Goal: Information Seeking & Learning: Learn about a topic

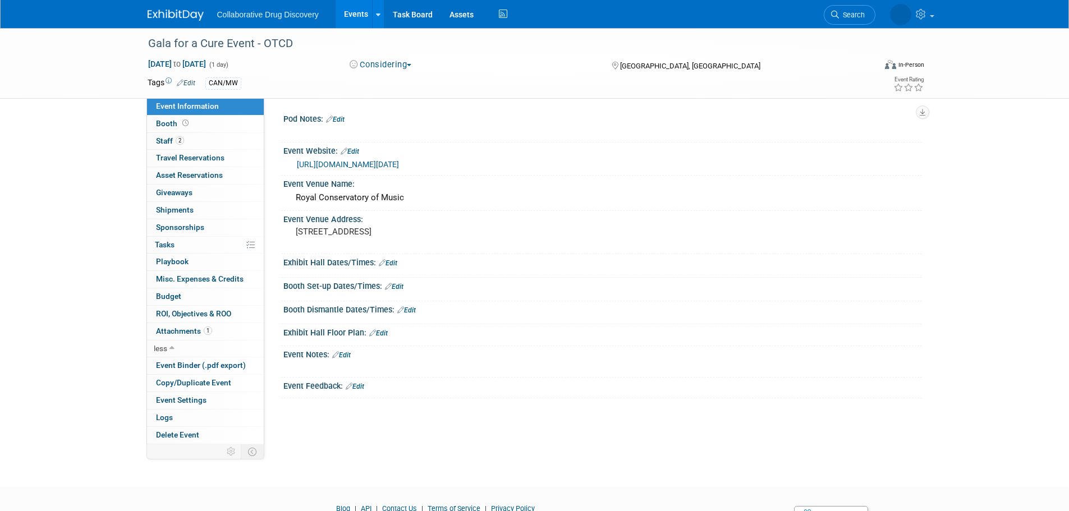
click at [174, 12] on img at bounding box center [176, 15] width 56 height 11
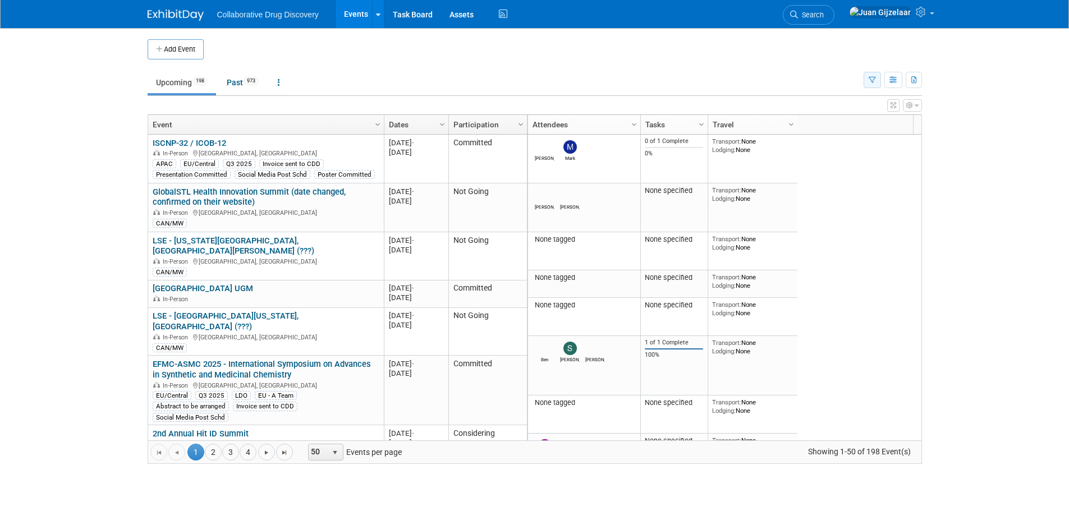
click at [868, 80] on icon "button" at bounding box center [871, 80] width 7 height 7
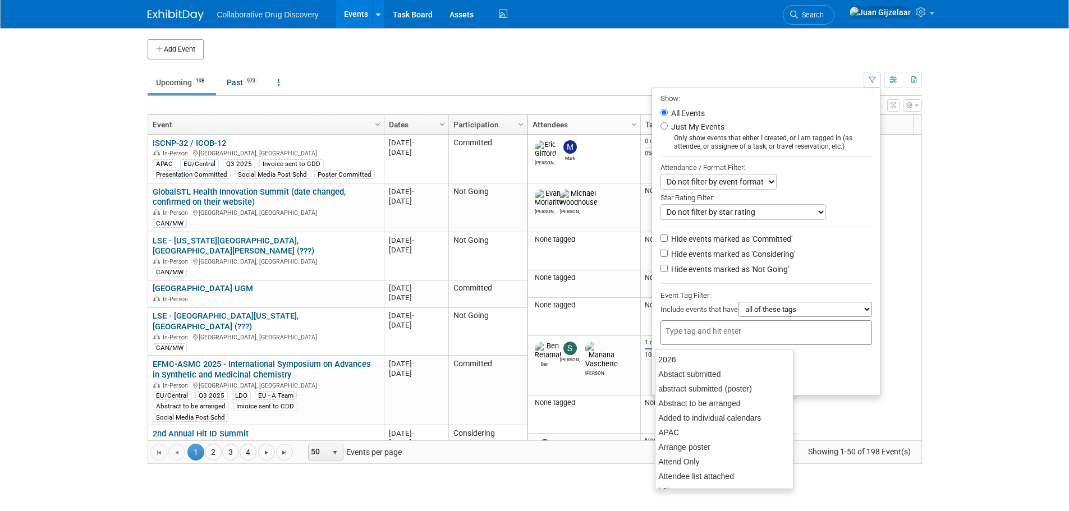
click at [772, 326] on div at bounding box center [765, 332] width 211 height 25
type input "can"
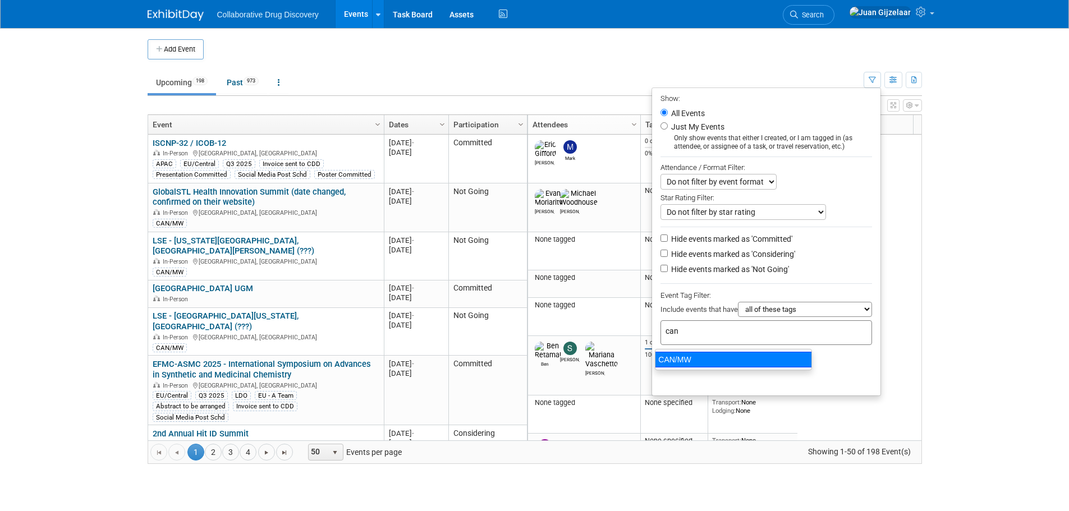
click at [711, 356] on div "CAN/MW" at bounding box center [733, 360] width 157 height 16
type input "CAN/MW"
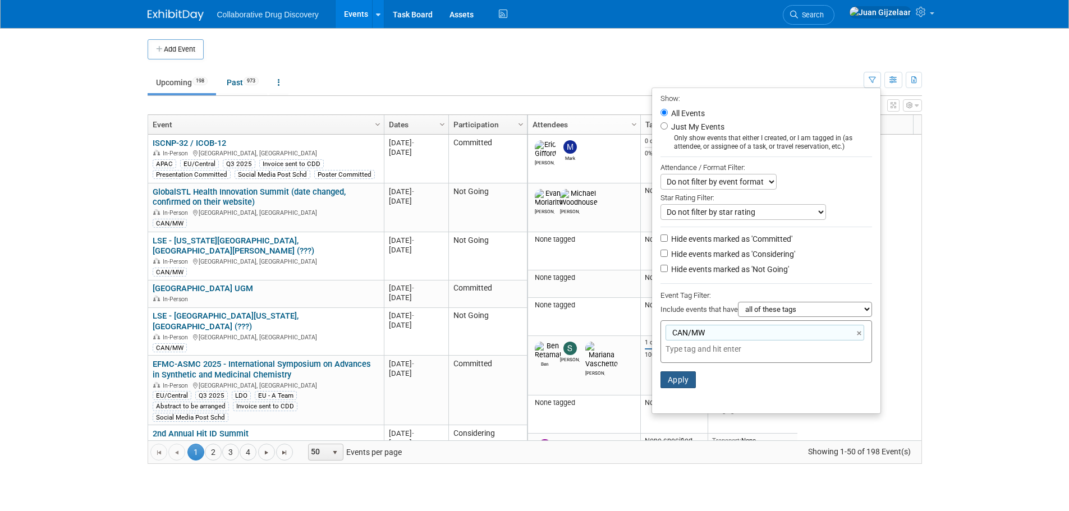
click at [673, 383] on button "Apply" at bounding box center [678, 379] width 36 height 17
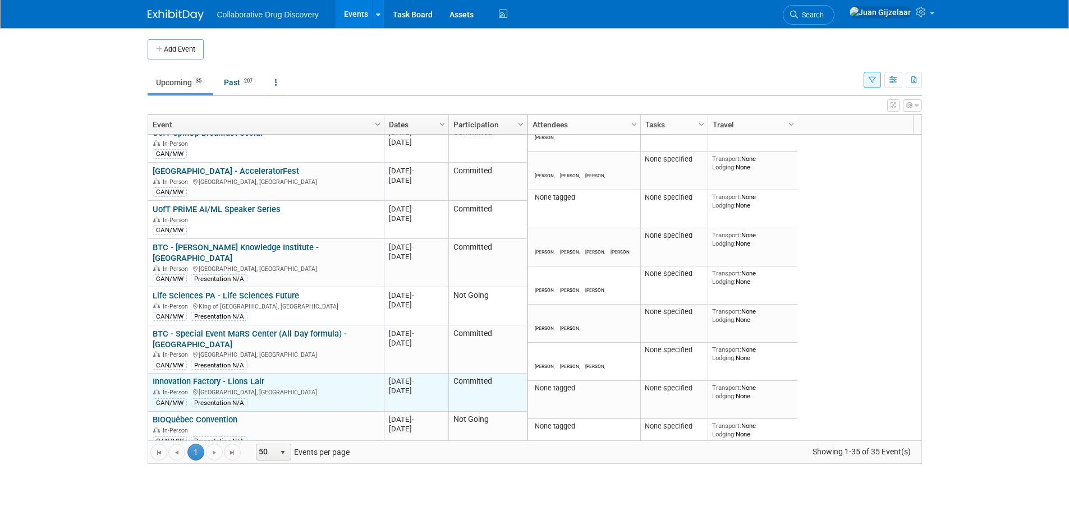
scroll to position [337, 0]
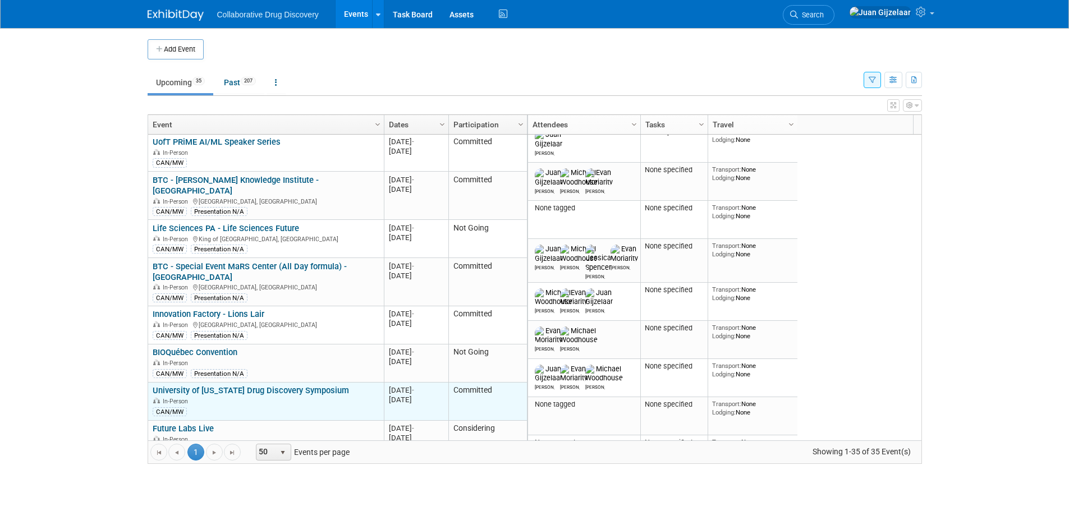
click at [272, 385] on link "University of [US_STATE] Drug Discovery Symposium" at bounding box center [251, 390] width 196 height 10
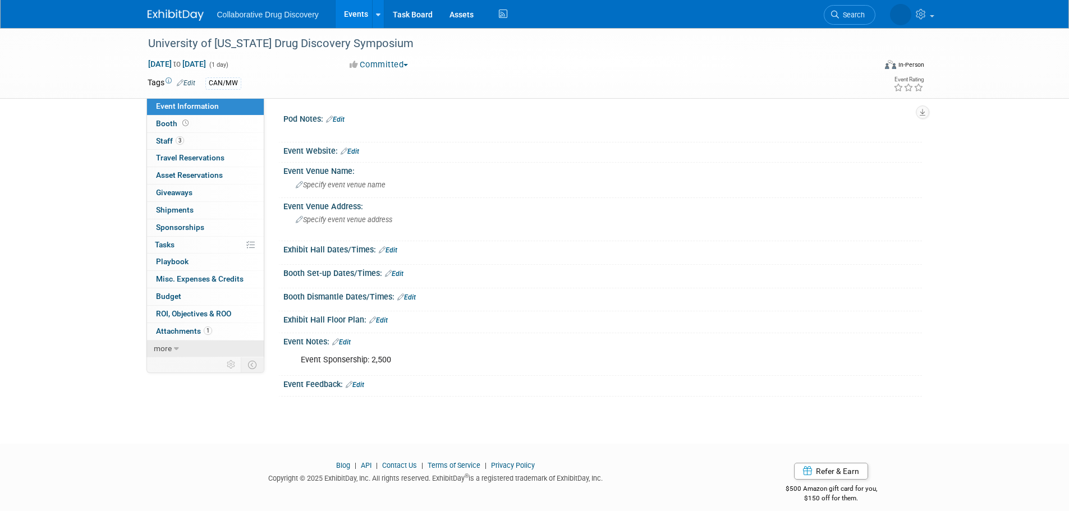
click at [181, 346] on link "more" at bounding box center [205, 348] width 117 height 17
